Goal: Transaction & Acquisition: Purchase product/service

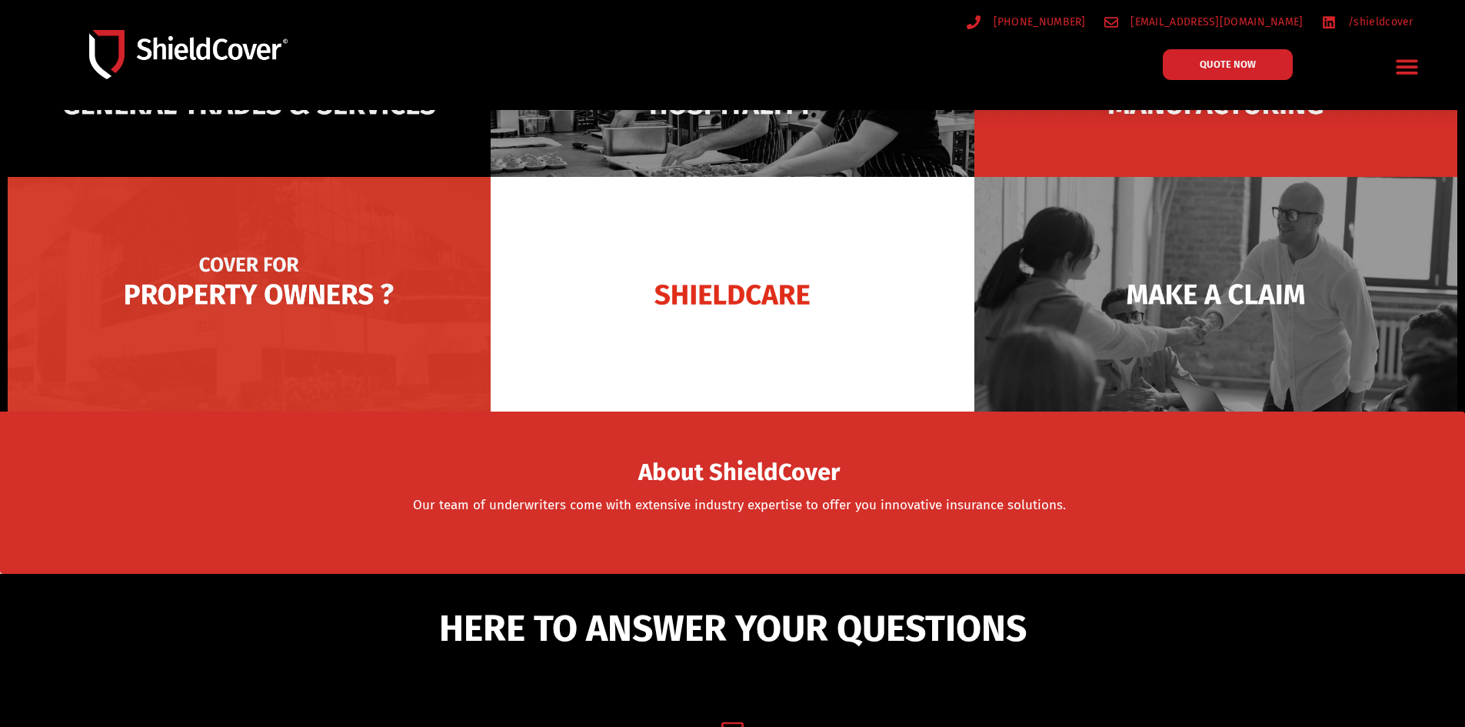
click at [324, 339] on img at bounding box center [249, 294] width 483 height 235
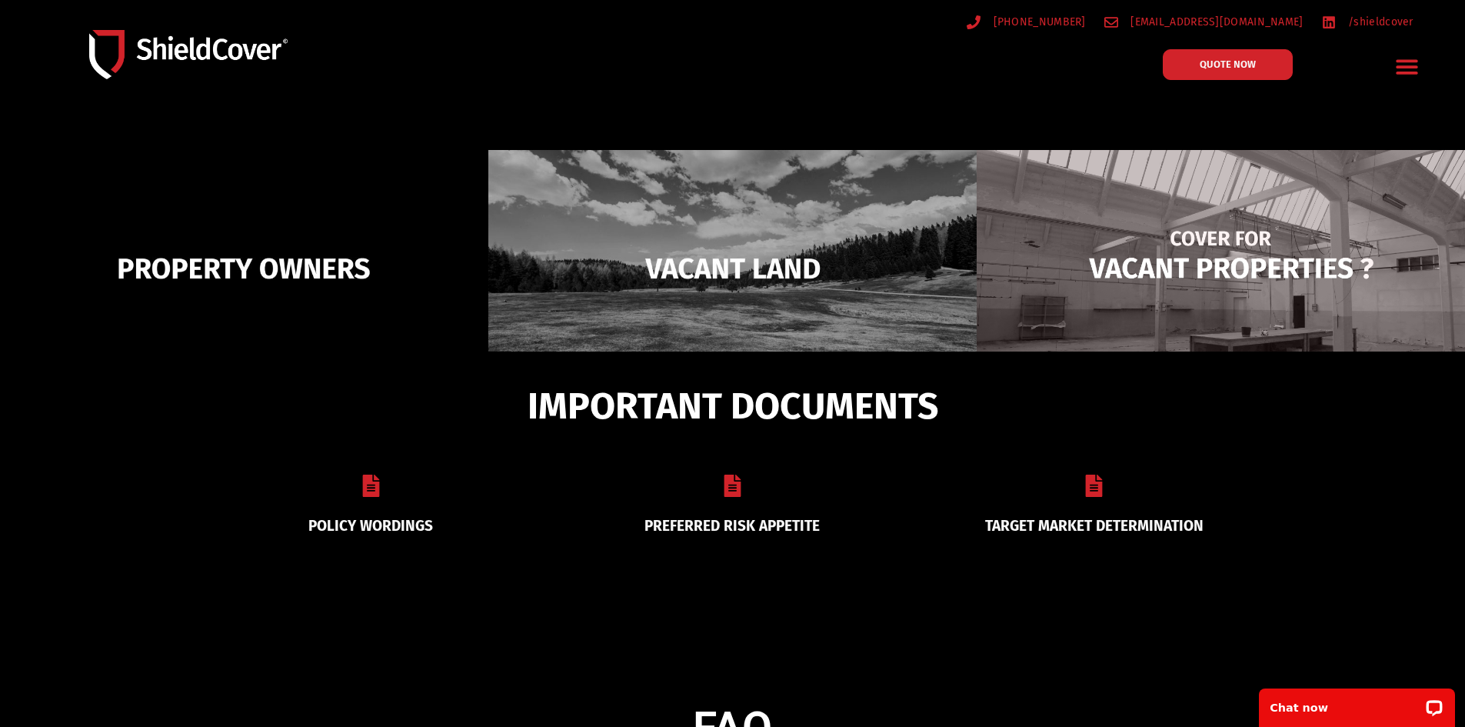
click at [1157, 256] on img at bounding box center [1221, 268] width 488 height 237
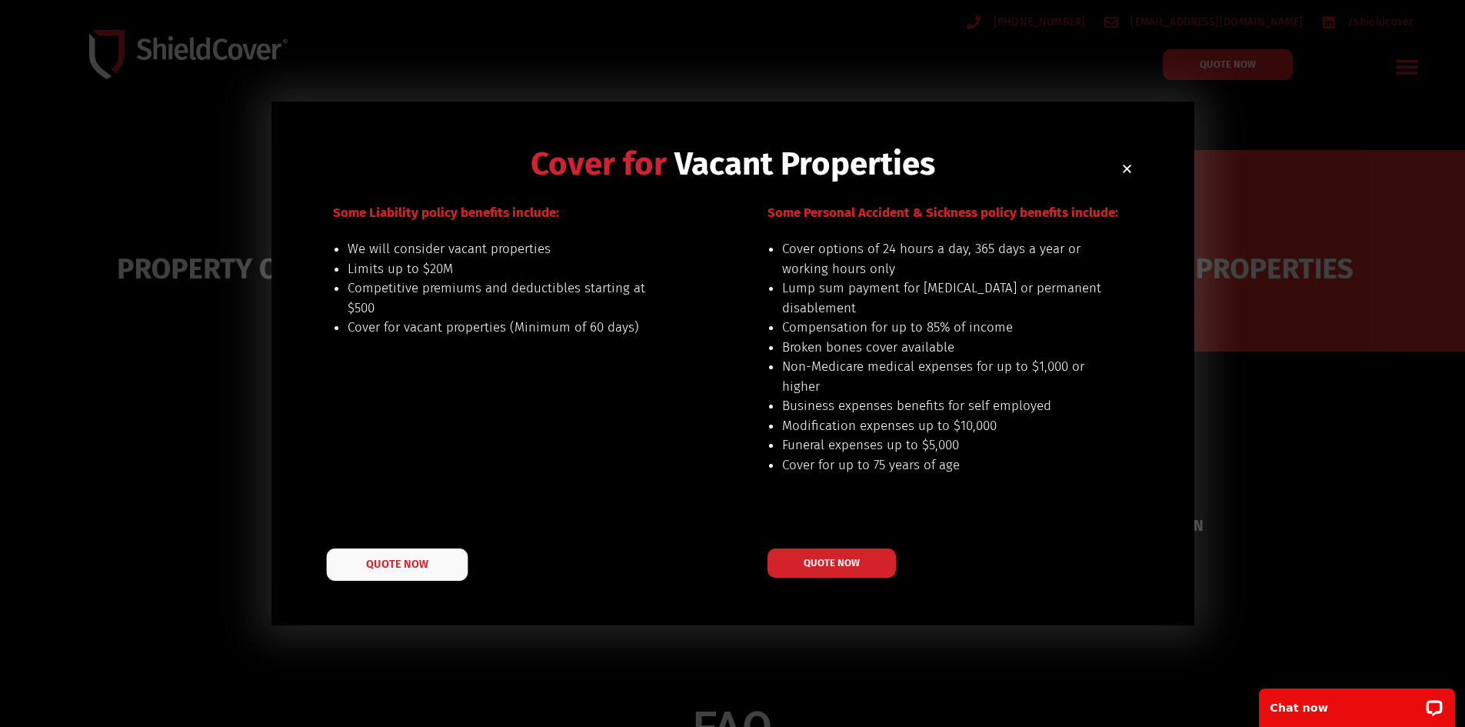
click at [405, 573] on link "QUOTE NOW" at bounding box center [396, 564] width 141 height 32
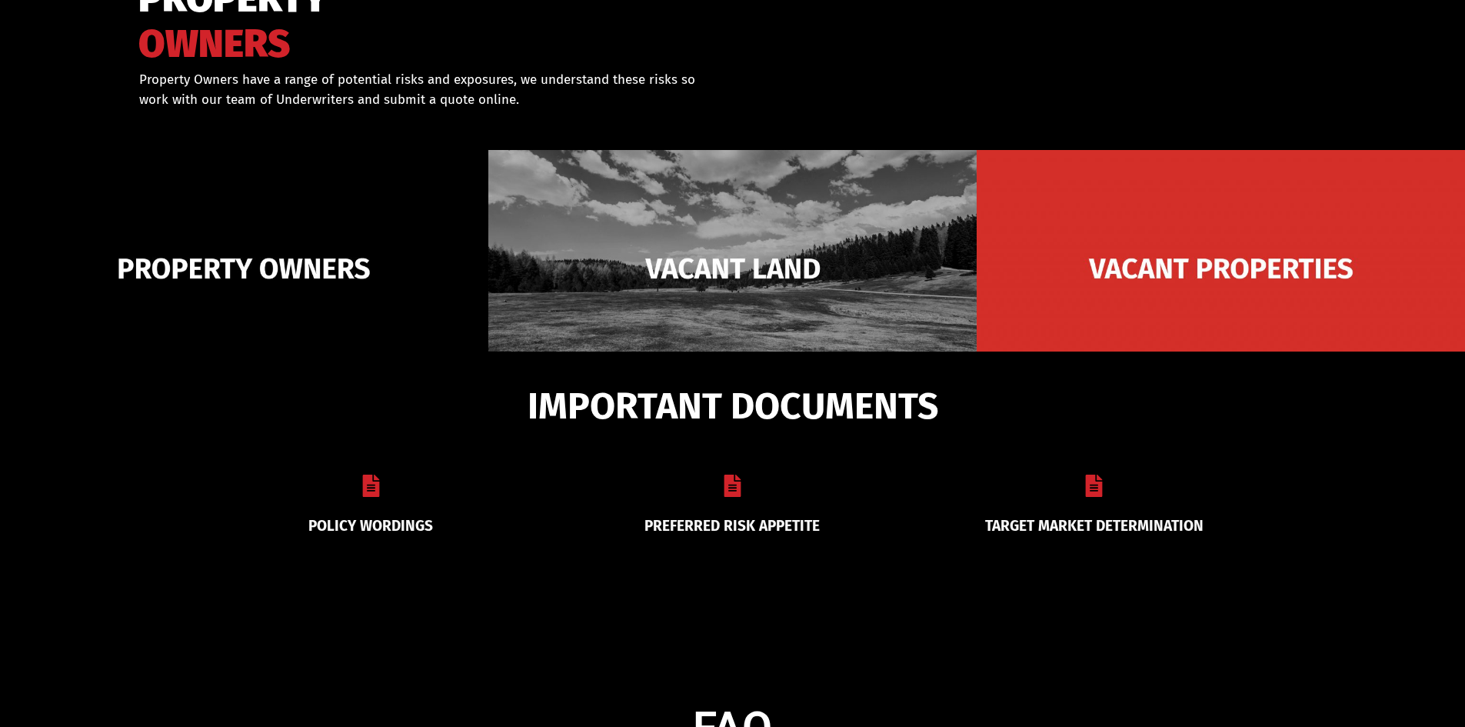
click at [318, 285] on img at bounding box center [244, 268] width 488 height 237
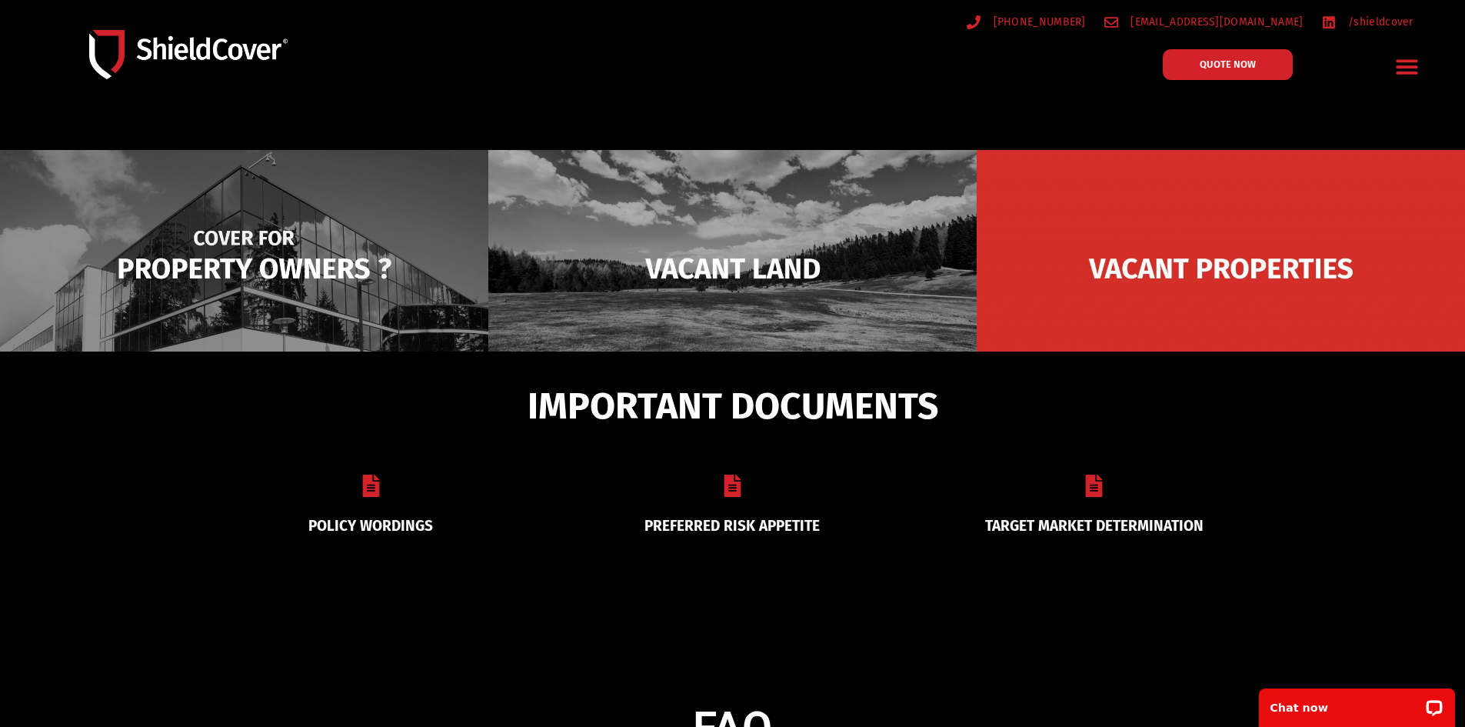
click at [340, 279] on img at bounding box center [244, 268] width 488 height 237
